Goal: Task Accomplishment & Management: Use online tool/utility

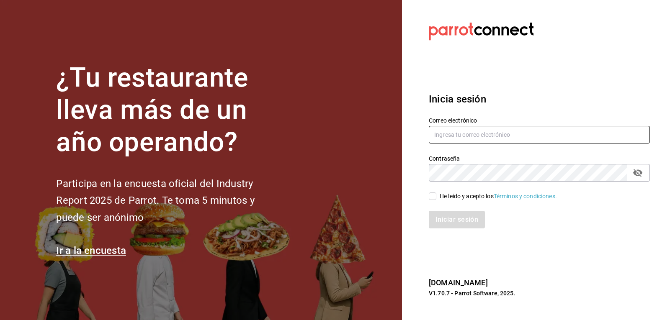
type input "josepalax90@gmail.com"
click at [435, 197] on input "He leído y acepto los Términos y condiciones." at bounding box center [433, 197] width 8 height 8
checkbox input "true"
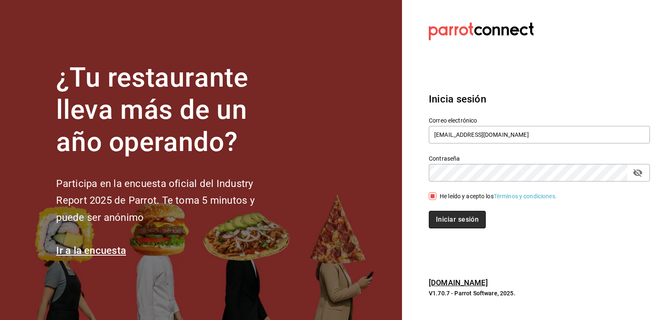
click at [466, 220] on button "Iniciar sesión" at bounding box center [457, 220] width 57 height 18
